Goal: Find specific fact: Find specific fact

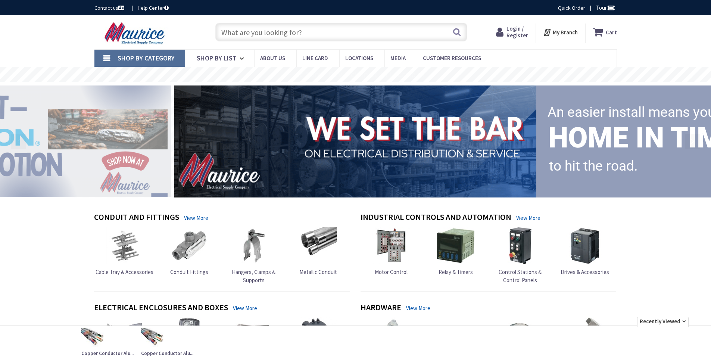
click at [521, 31] on span "Login / Register" at bounding box center [518, 32] width 22 height 14
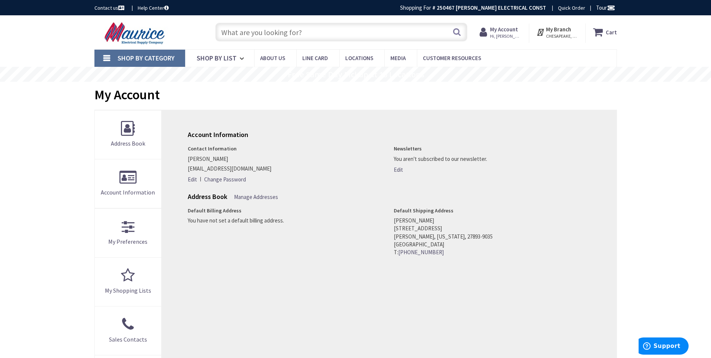
click at [264, 34] on input "text" at bounding box center [341, 32] width 252 height 19
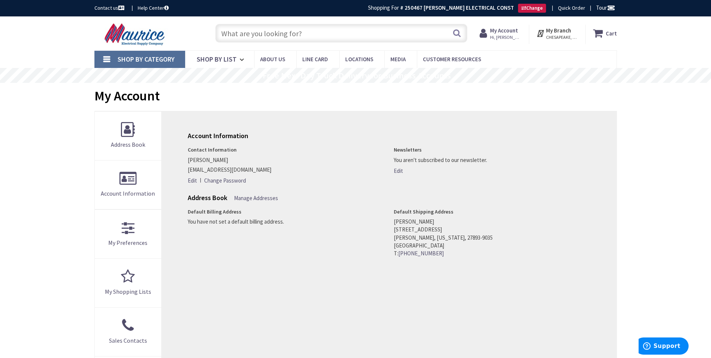
paste input "48-59-1204"
type input "48-59-1204"
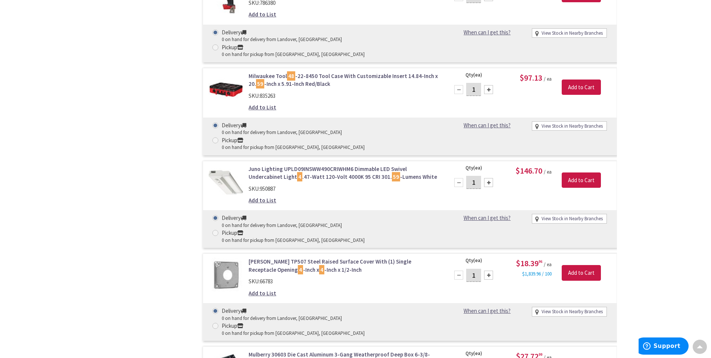
scroll to position [1120, 0]
